Goal: Transaction & Acquisition: Purchase product/service

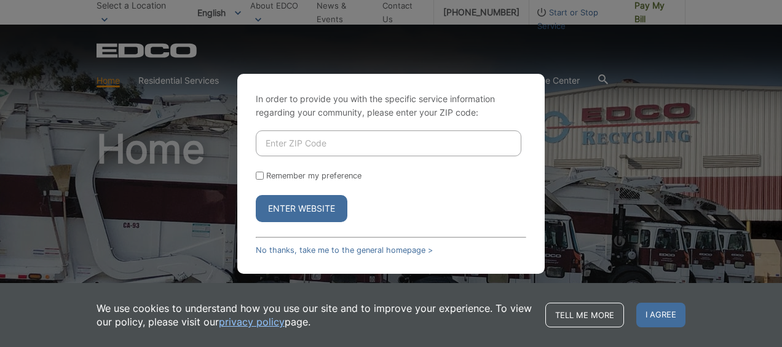
click at [283, 144] on input "Enter ZIP Code" at bounding box center [388, 143] width 265 height 26
type input "91941"
click at [256, 195] on button "Enter Website" at bounding box center [302, 208] width 92 height 27
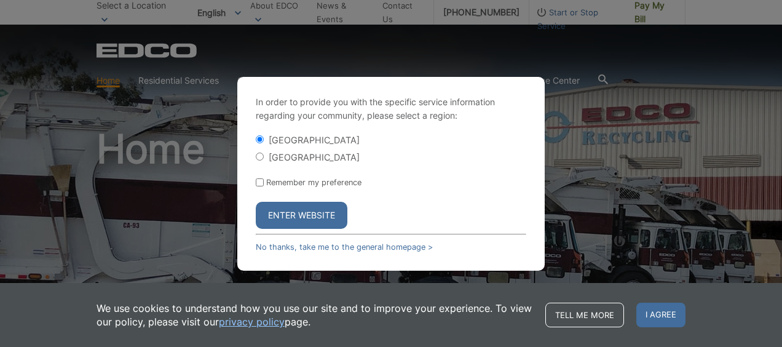
click at [259, 152] on input "[GEOGRAPHIC_DATA]" at bounding box center [260, 156] width 8 height 8
radio input "true"
click at [307, 214] on button "Enter Website" at bounding box center [302, 215] width 92 height 27
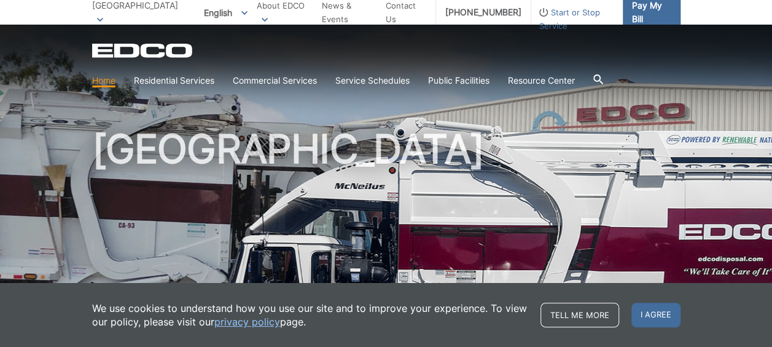
click at [667, 15] on span "Pay My Bill" at bounding box center [651, 12] width 39 height 27
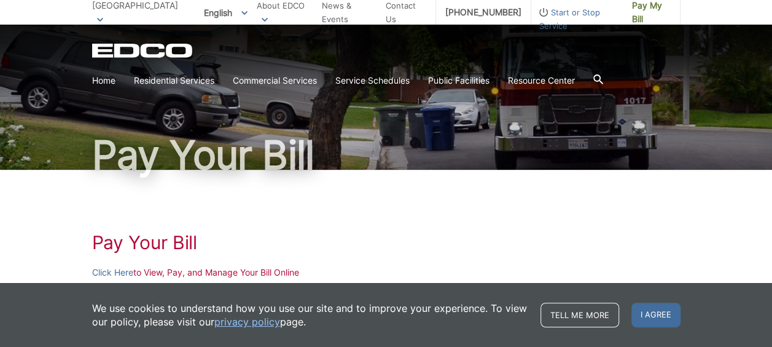
scroll to position [184, 0]
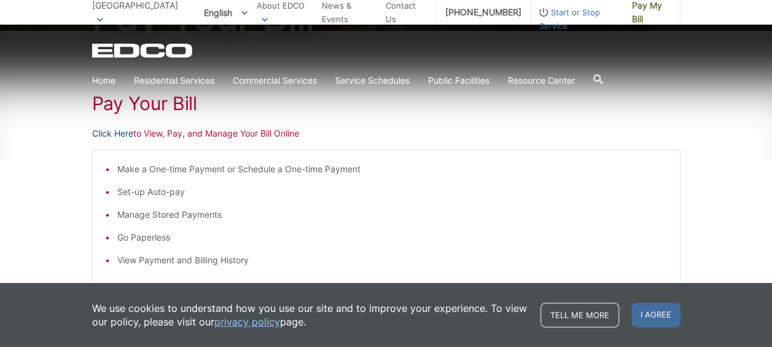
click at [106, 138] on link "Click Here" at bounding box center [112, 134] width 41 height 14
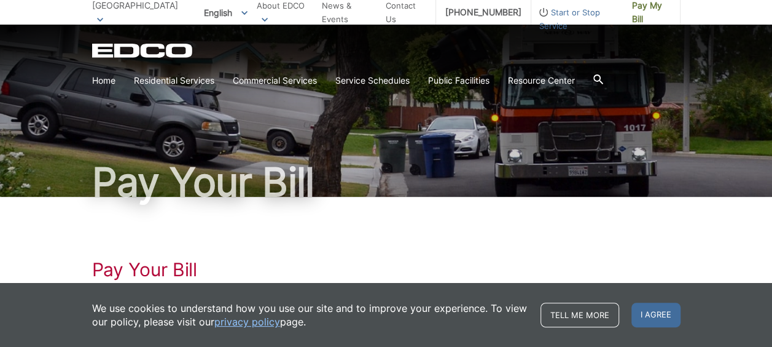
scroll to position [0, 0]
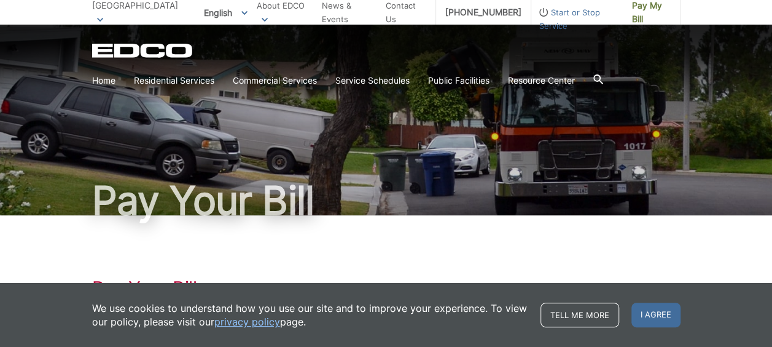
click at [500, 281] on h1 "Pay Your Bill" at bounding box center [386, 288] width 589 height 22
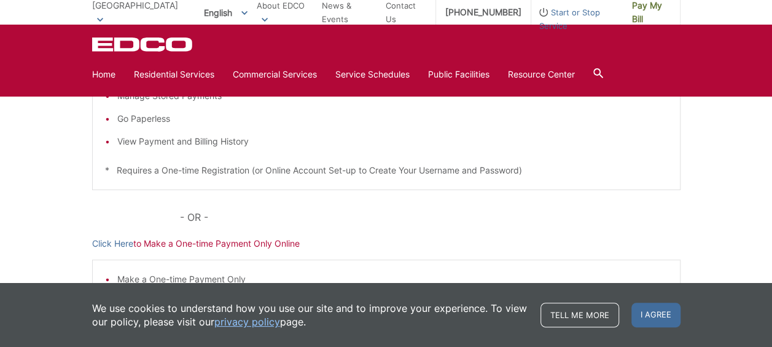
click at [718, 251] on div "Pay Your [PERSON_NAME] Here to View, Pay, and Manage Your Bill Online Make a On…" at bounding box center [386, 159] width 772 height 495
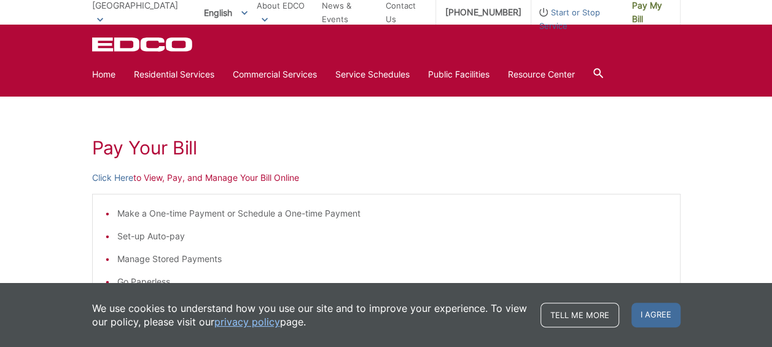
scroll to position [0, 0]
